Goal: Information Seeking & Learning: Check status

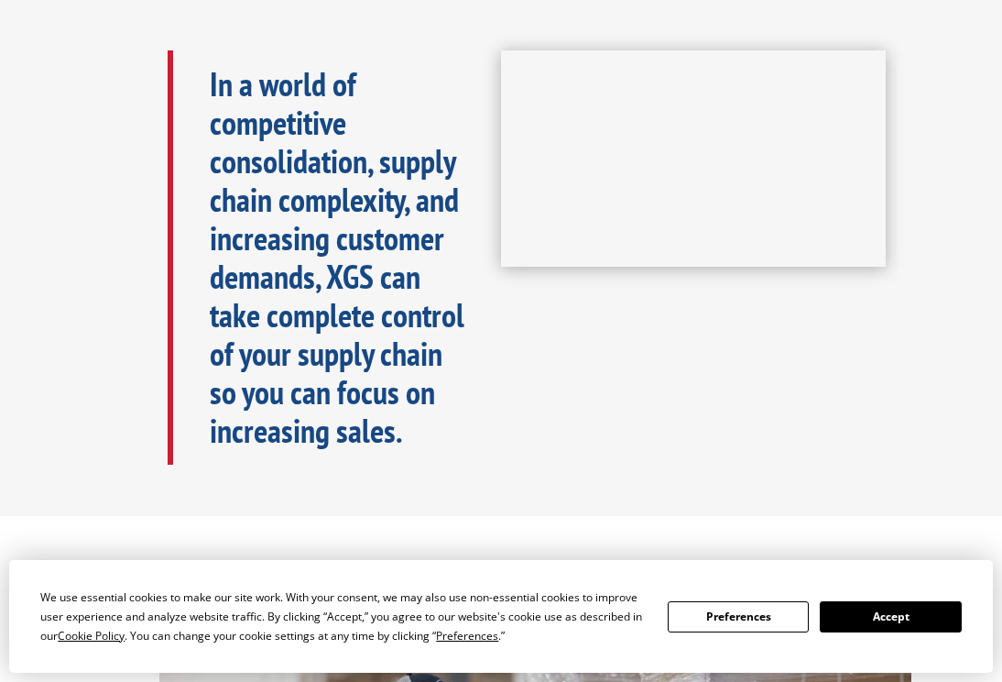
click at [892, 619] on button "Accept" at bounding box center [890, 616] width 141 height 31
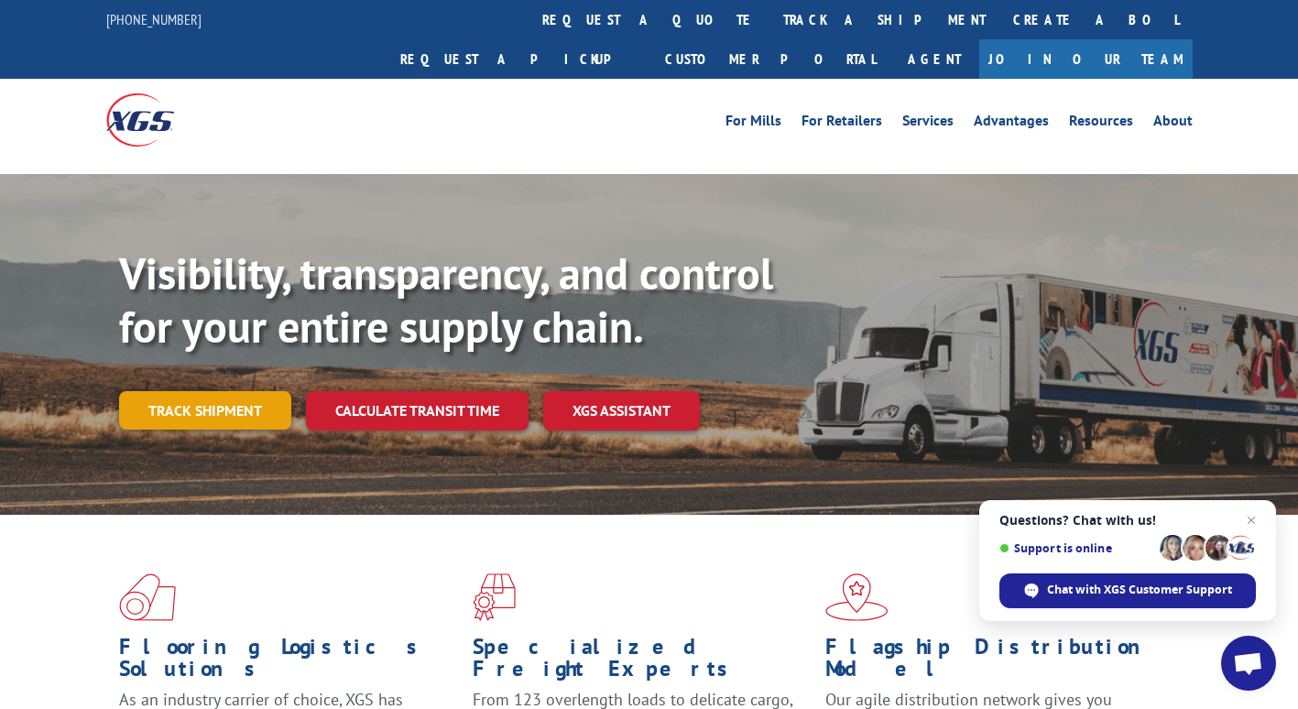
click at [235, 391] on link "Track shipment" at bounding box center [205, 410] width 172 height 38
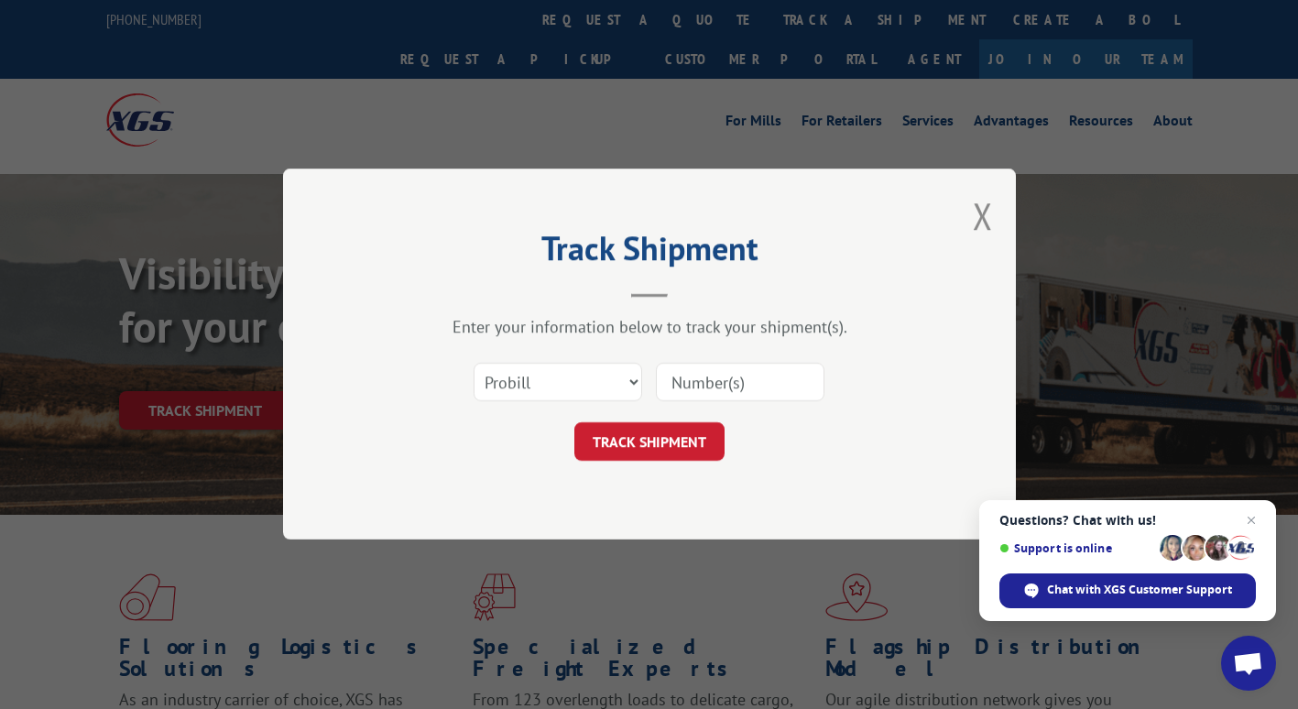
click at [744, 388] on input at bounding box center [740, 383] width 169 height 38
paste input "17501621"
type input "17501621"
click at [650, 445] on button "TRACK SHIPMENT" at bounding box center [649, 442] width 150 height 38
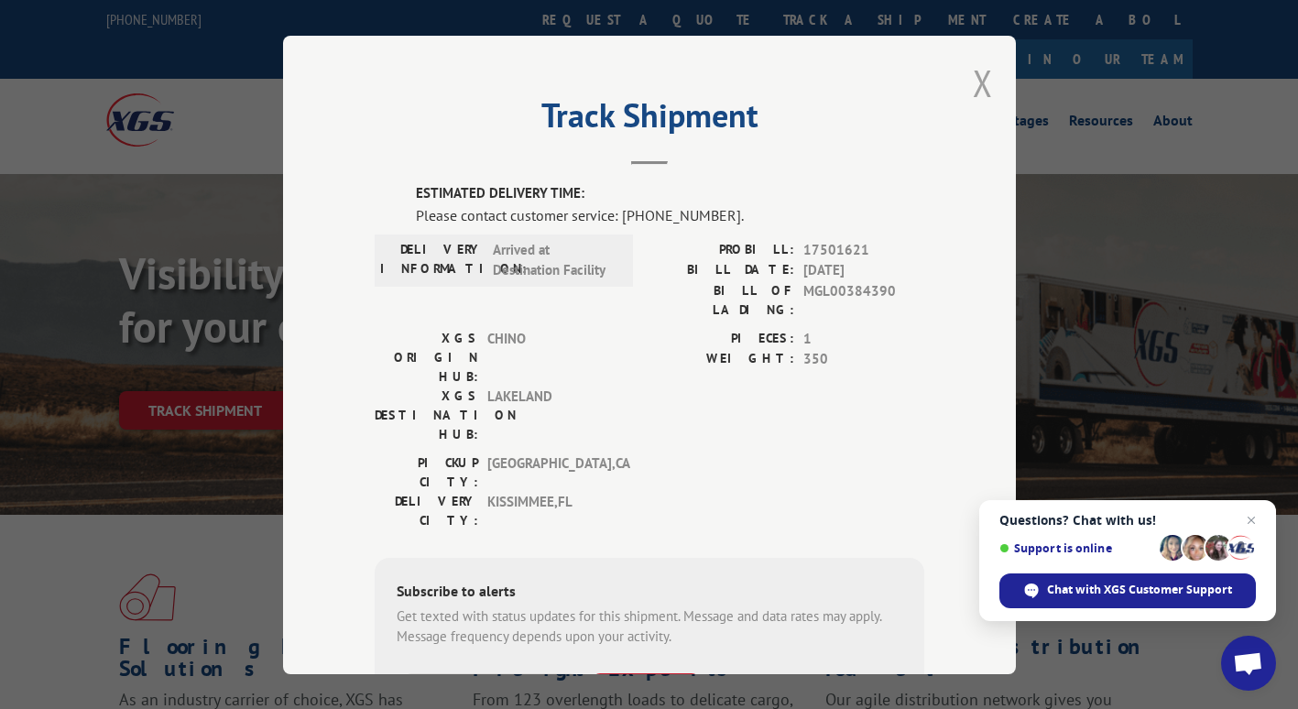
click at [985, 86] on button "Close modal" at bounding box center [983, 83] width 20 height 49
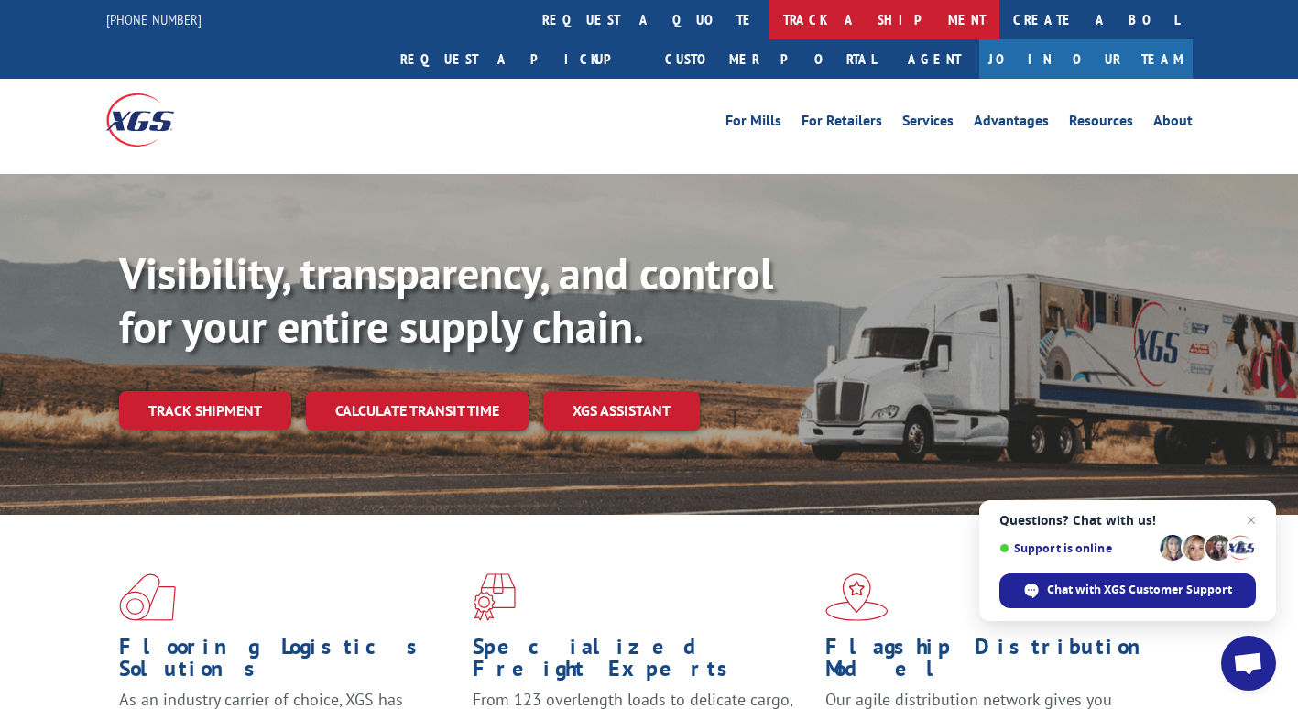
click at [770, 23] on link "track a shipment" at bounding box center [885, 19] width 230 height 39
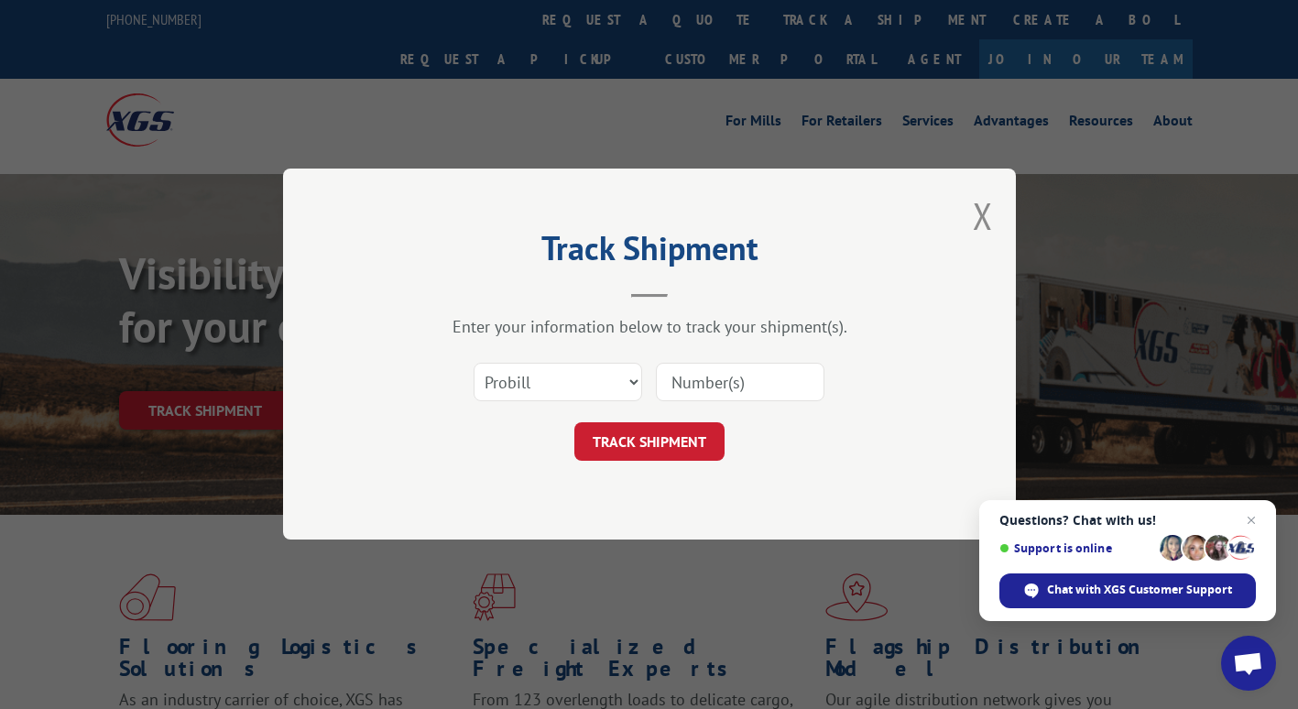
click at [752, 377] on input at bounding box center [740, 383] width 169 height 38
paste input "17501621"
type input "17501621"
click button "TRACK SHIPMENT" at bounding box center [649, 442] width 150 height 38
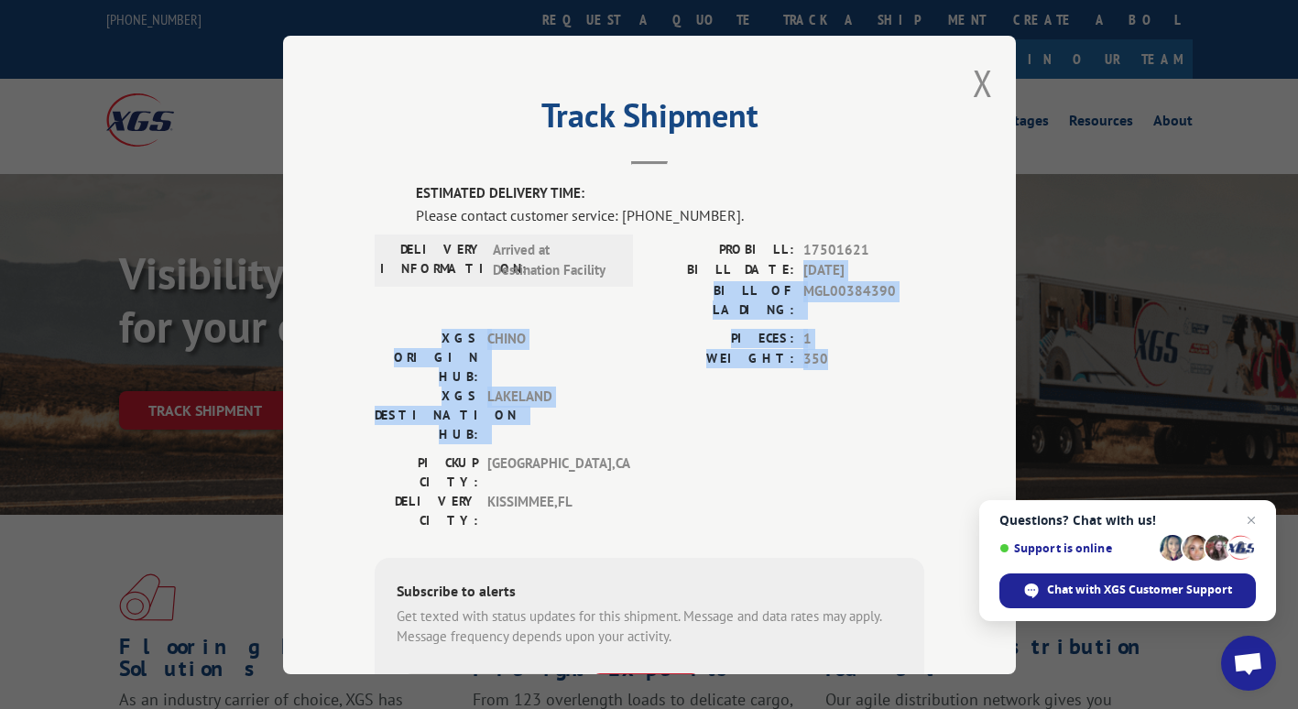
drag, startPoint x: 811, startPoint y: 267, endPoint x: 884, endPoint y: 342, distance: 105.0
click at [884, 342] on div "ESTIMATED DELIVERY TIME: Please contact customer service: (844) 947-7447. DELIV…" at bounding box center [650, 494] width 550 height 623
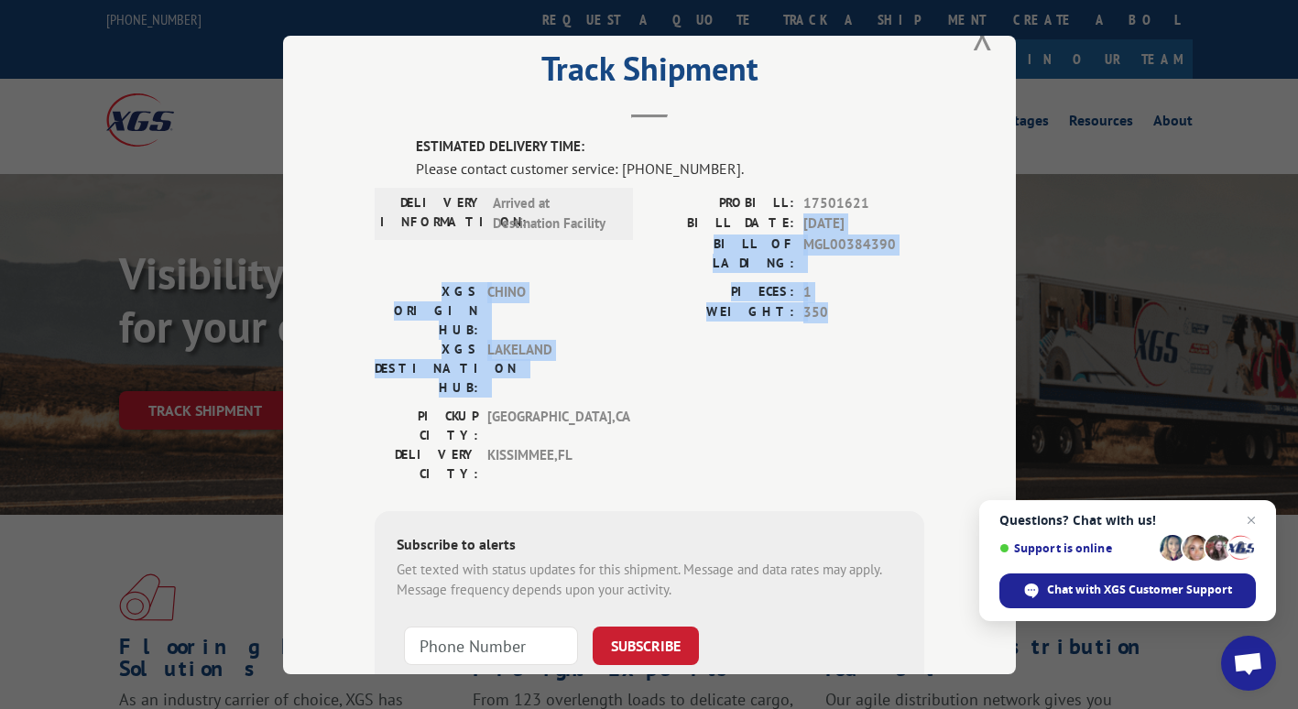
scroll to position [92, 0]
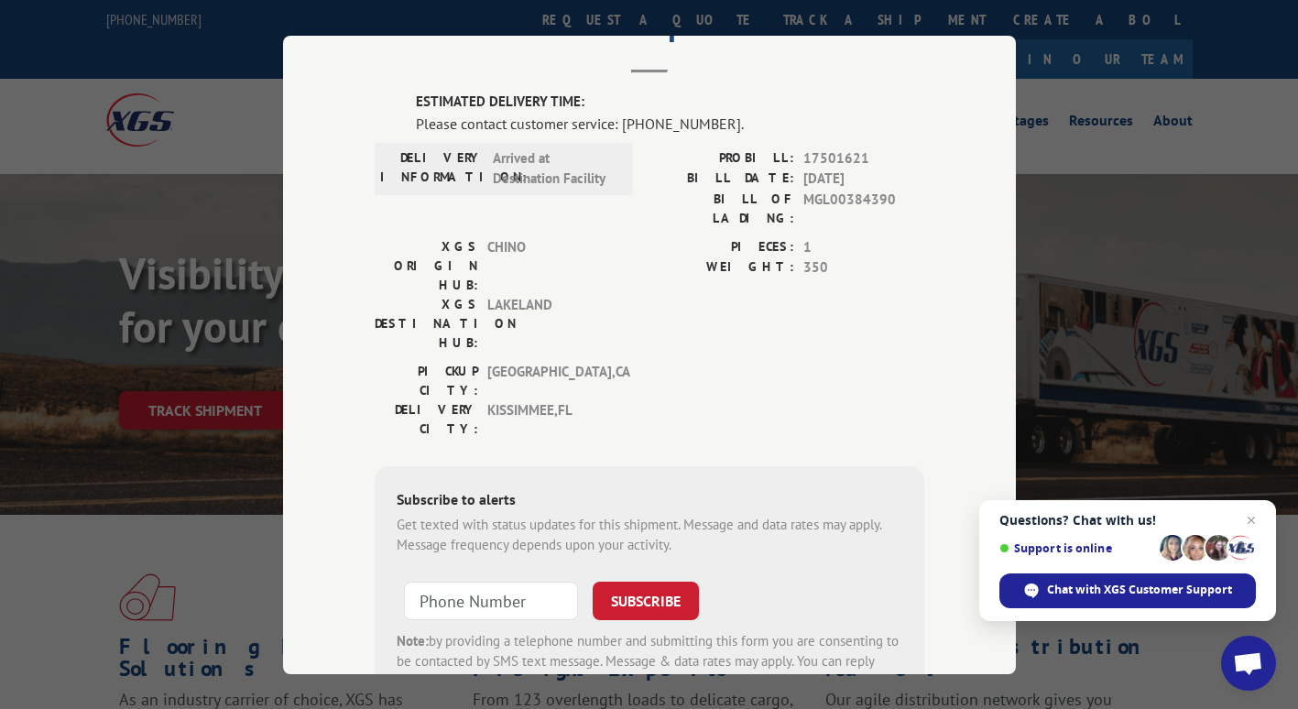
click at [695, 343] on div "ESTIMATED DELIVERY TIME: Please contact customer service: (844) 947-7447. DELIV…" at bounding box center [650, 403] width 550 height 623
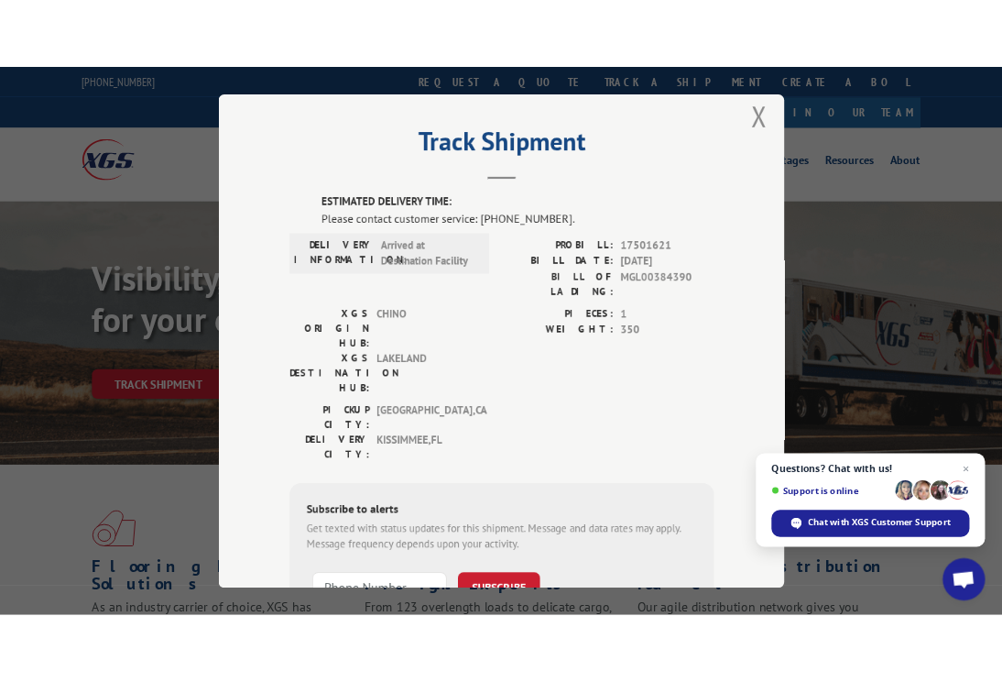
scroll to position [0, 0]
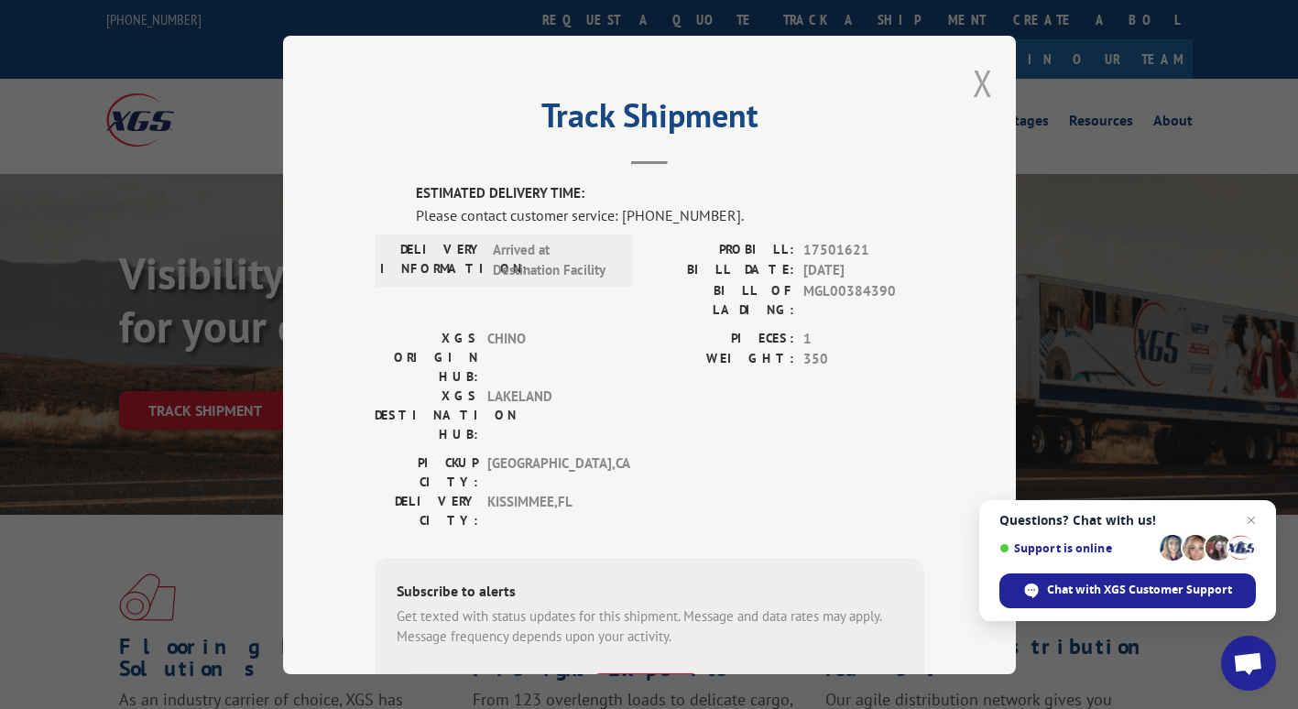
click at [977, 82] on button "Close modal" at bounding box center [983, 83] width 20 height 49
